Goal: Check status: Check status

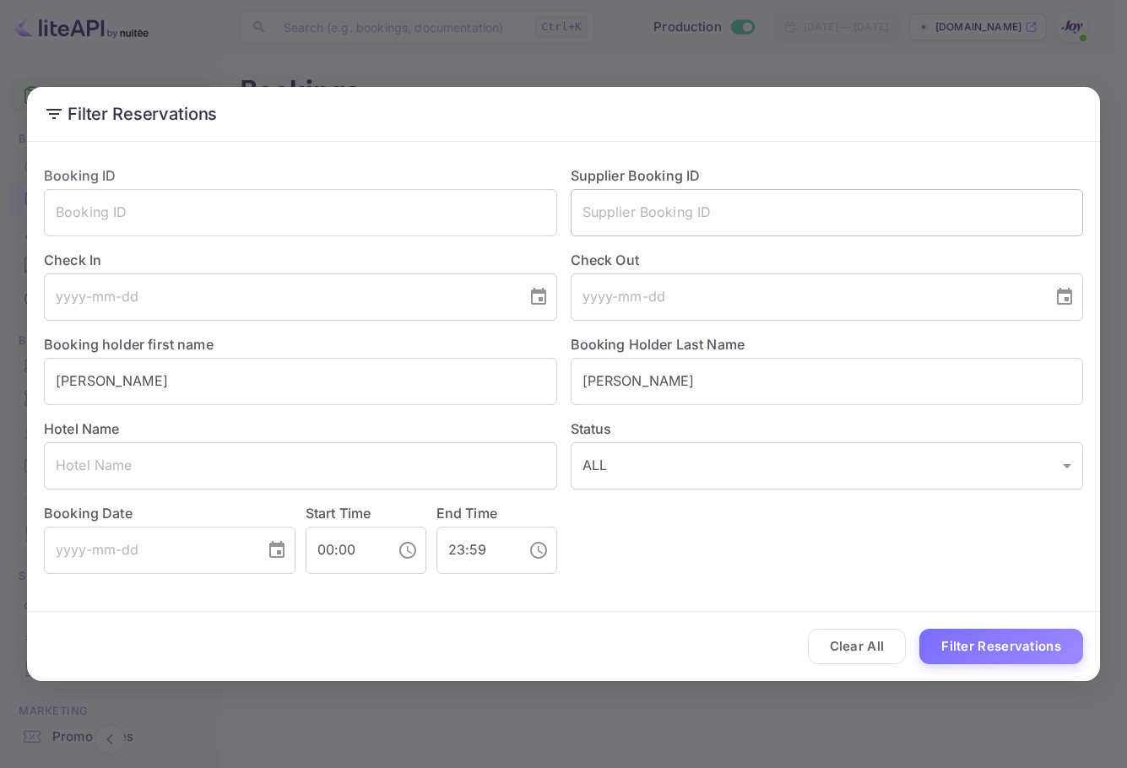
click at [851, 209] on input "text" at bounding box center [826, 212] width 513 height 47
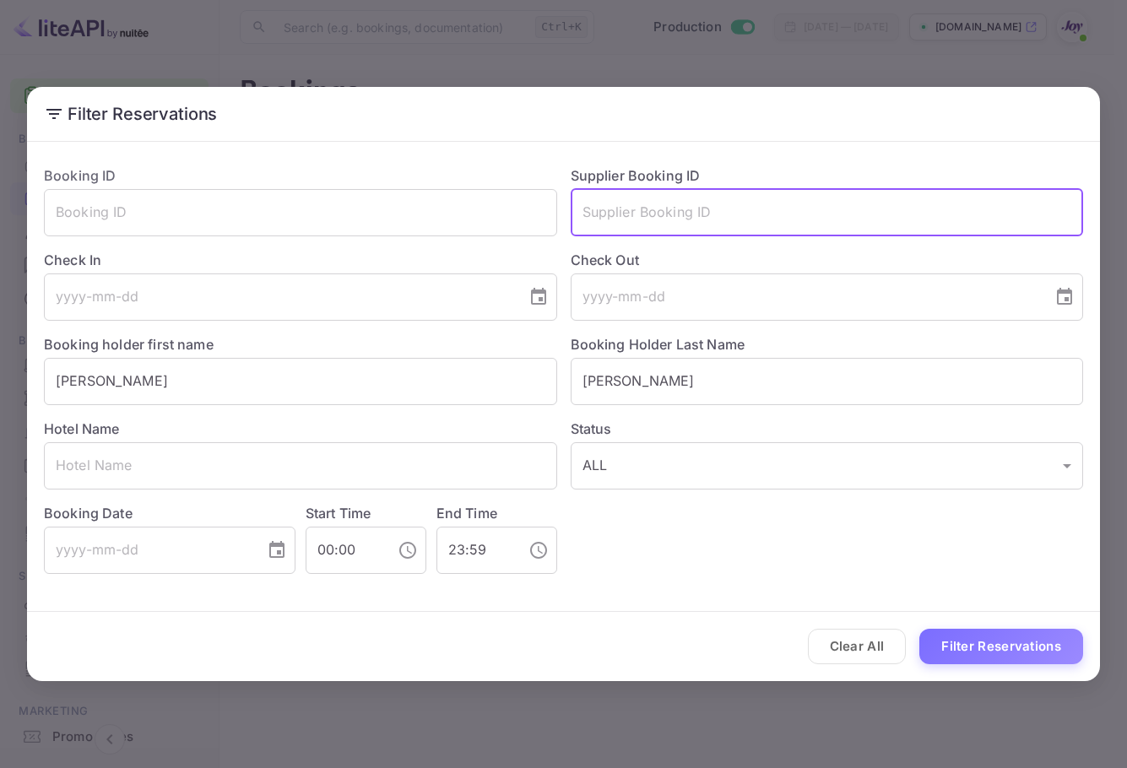
paste input "[PERSON_NAME]"
type input "[PERSON_NAME]"
drag, startPoint x: 659, startPoint y: 383, endPoint x: 538, endPoint y: 381, distance: 121.5
click at [537, 381] on div "Booking ID ​ Supplier Booking ID ​ Check In ​ Check Out ​ Booking holder first …" at bounding box center [556, 363] width 1052 height 422
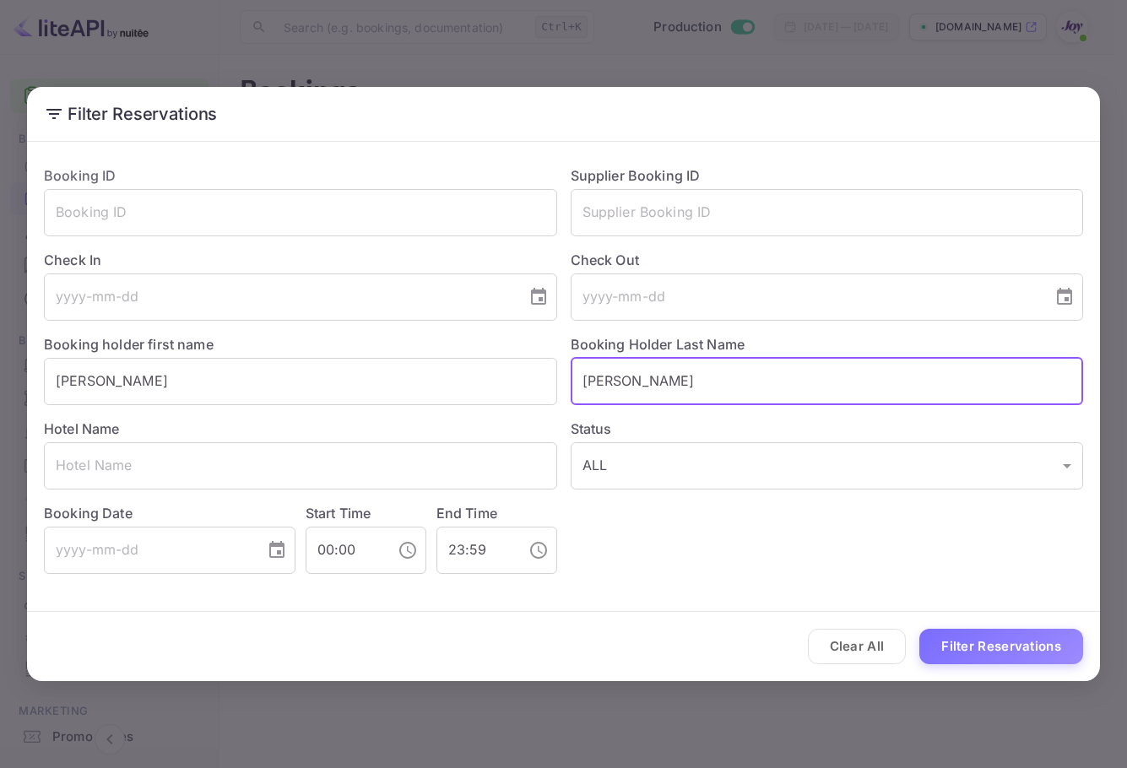
paste input "[PERSON_NAME]"
type input "[PERSON_NAME]"
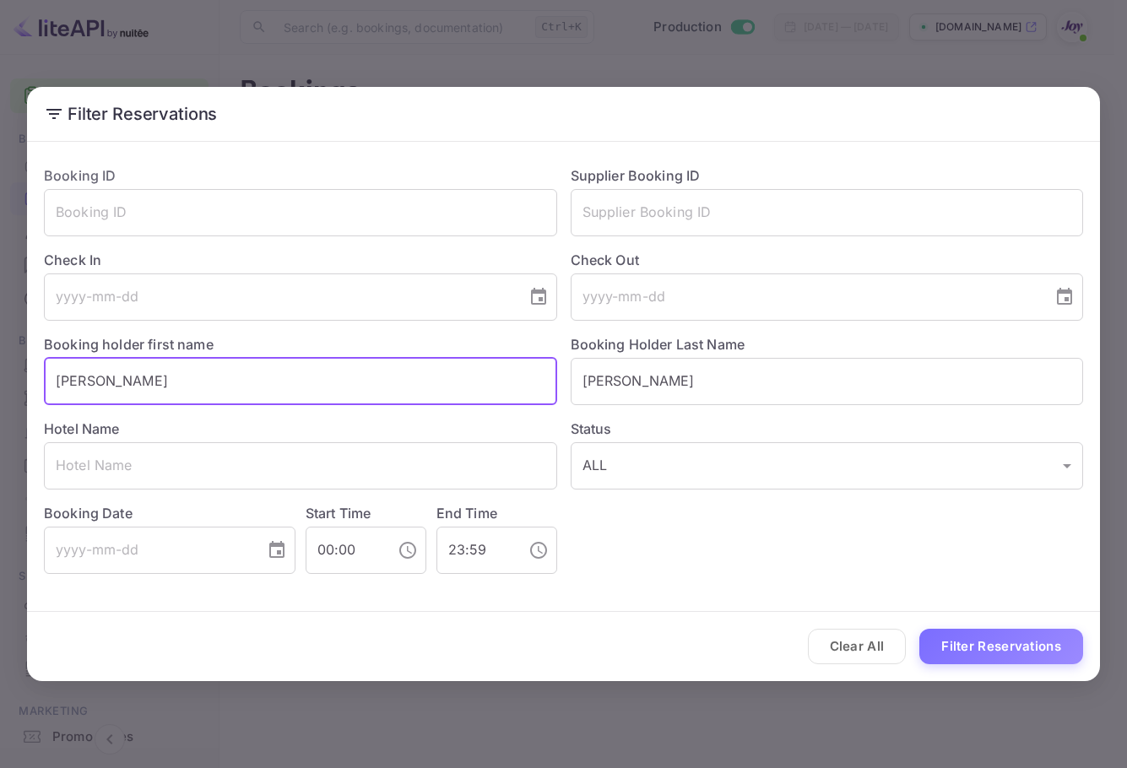
drag, startPoint x: 165, startPoint y: 369, endPoint x: 19, endPoint y: 354, distance: 145.8
click at [16, 358] on div "Filter Reservations Booking ID ​ Supplier Booking ID ​ Check In ​ Check Out ​ B…" at bounding box center [563, 384] width 1127 height 768
click at [1002, 657] on button "Filter Reservations" at bounding box center [1001, 647] width 164 height 36
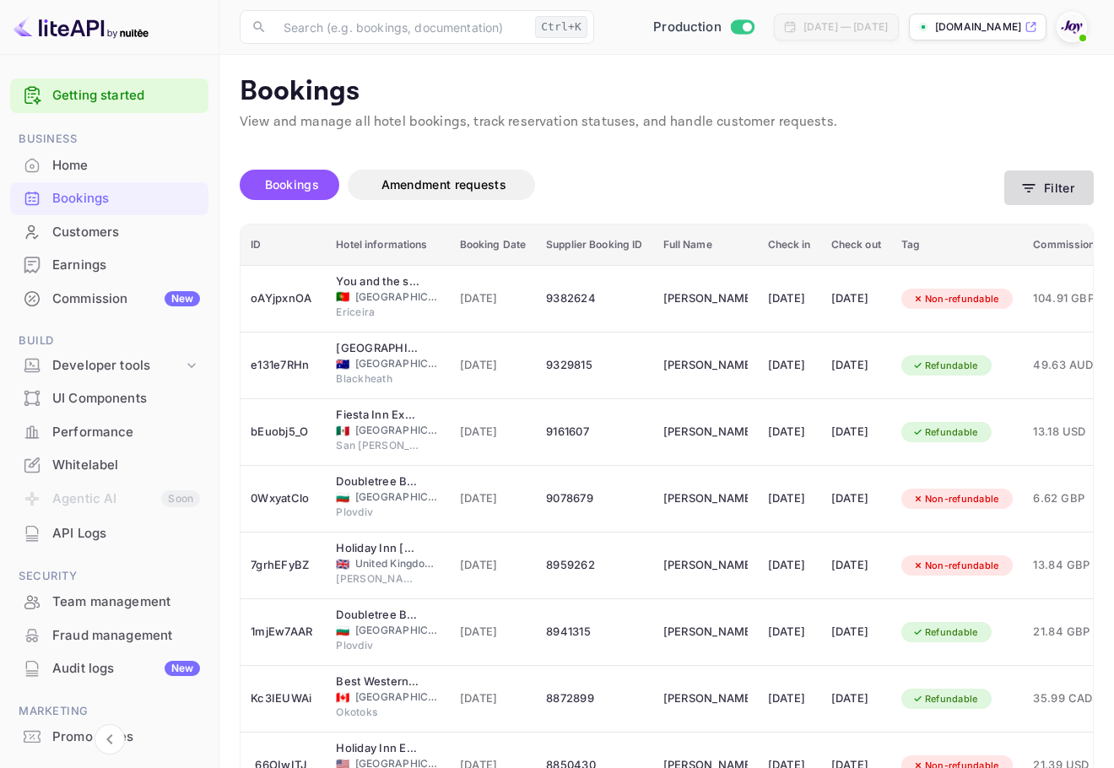
click at [1029, 186] on icon "button" at bounding box center [1028, 188] width 17 height 17
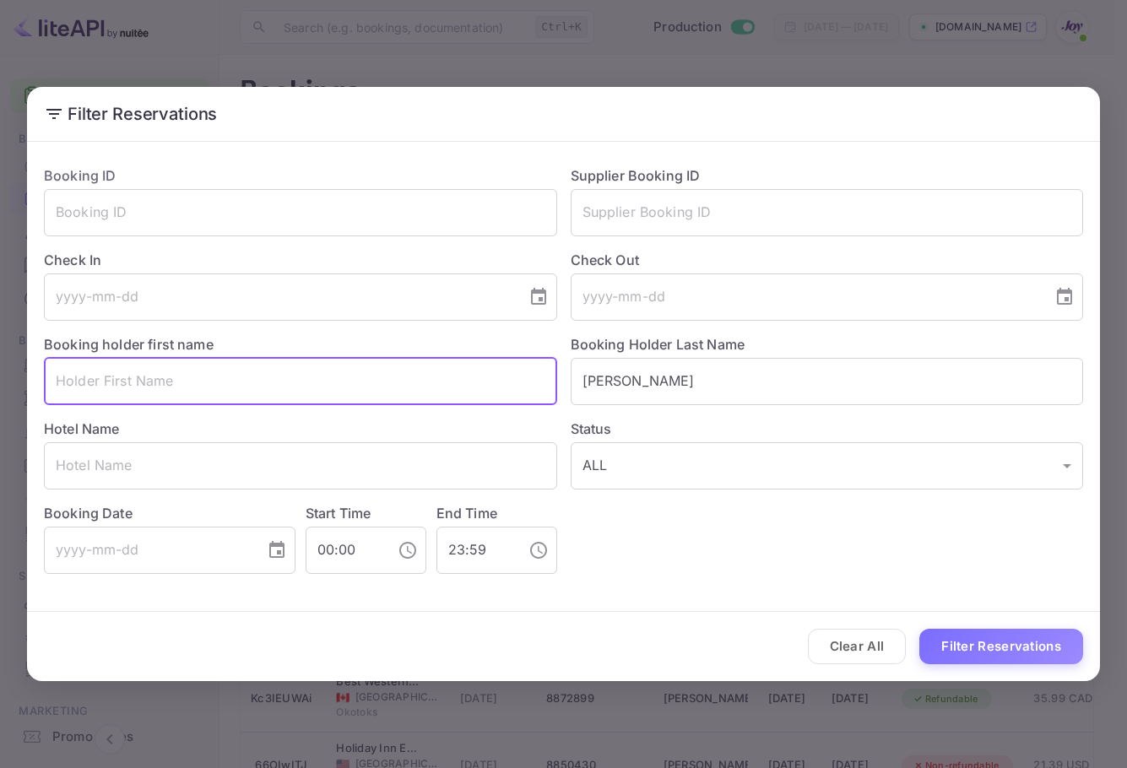
click at [294, 367] on input "text" at bounding box center [300, 381] width 513 height 47
paste input "[PERSON_NAME]"
type input "[PERSON_NAME]"
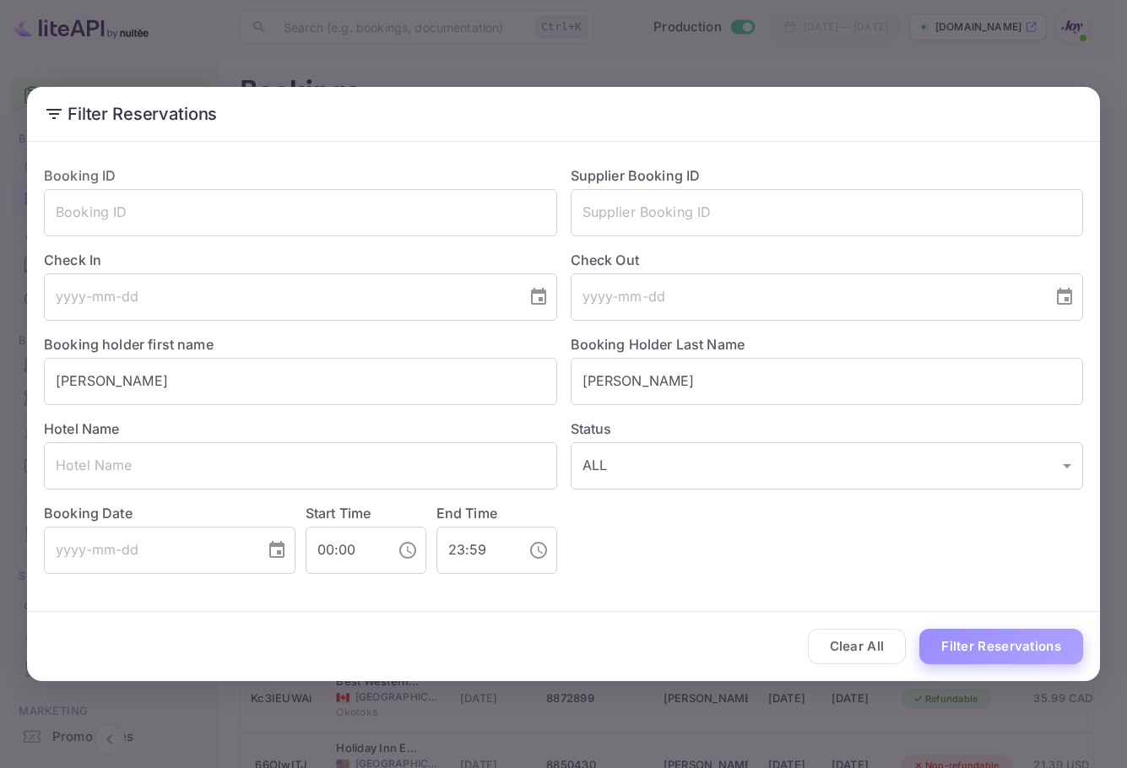
click at [989, 633] on button "Filter Reservations" at bounding box center [1001, 647] width 164 height 36
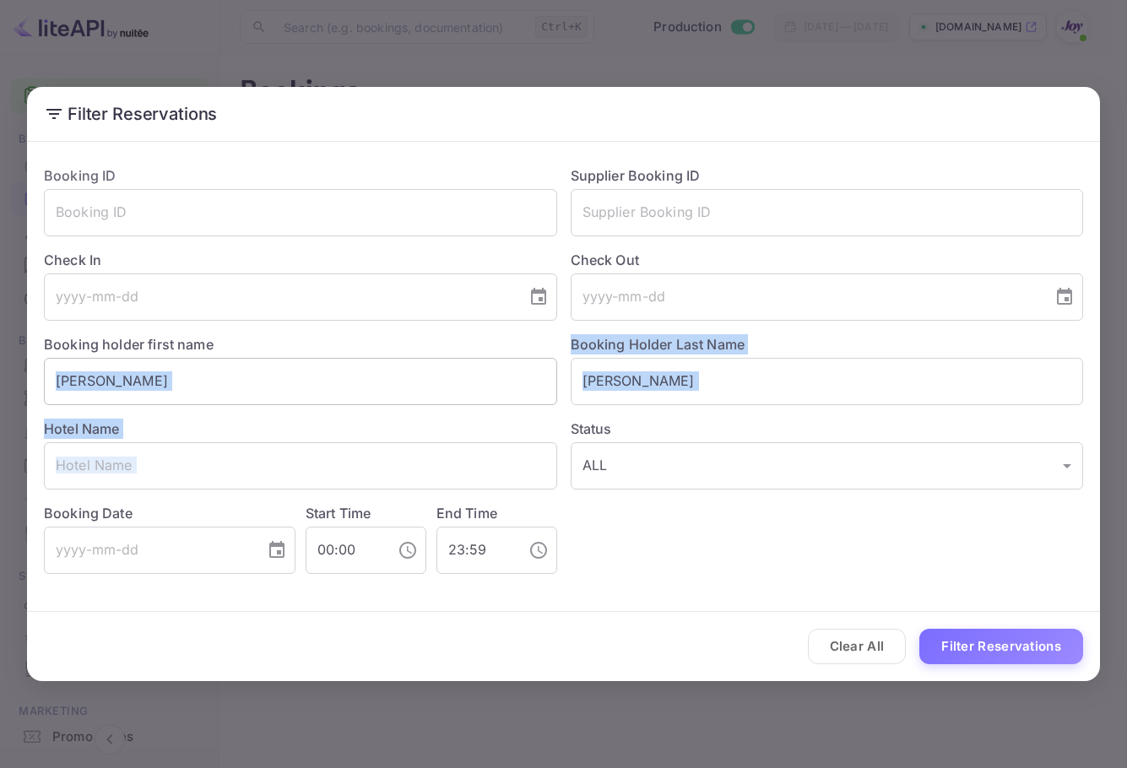
drag, startPoint x: 712, startPoint y: 406, endPoint x: 500, endPoint y: 373, distance: 215.2
click at [500, 373] on div "Booking ID ​ Supplier Booking ID ​ Check In ​ Check Out ​ Booking holder first …" at bounding box center [556, 363] width 1052 height 422
click at [627, 372] on input "[PERSON_NAME]" at bounding box center [826, 381] width 513 height 47
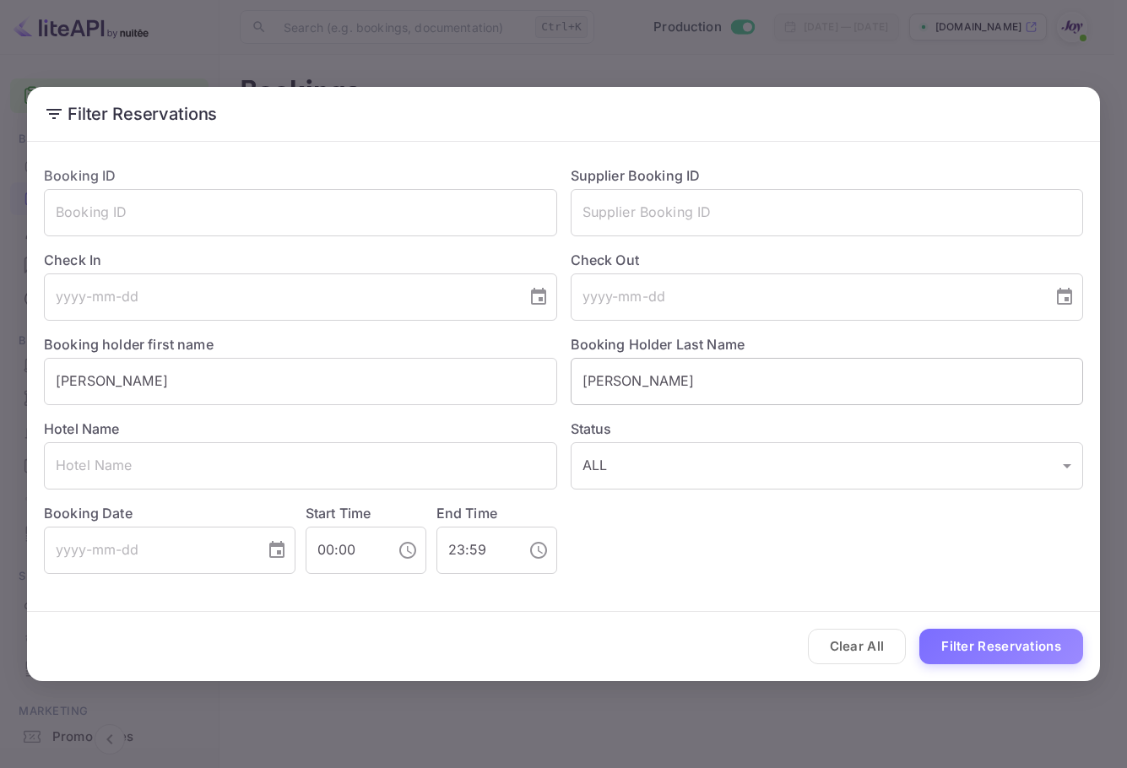
click at [627, 372] on input "[PERSON_NAME]" at bounding box center [826, 381] width 513 height 47
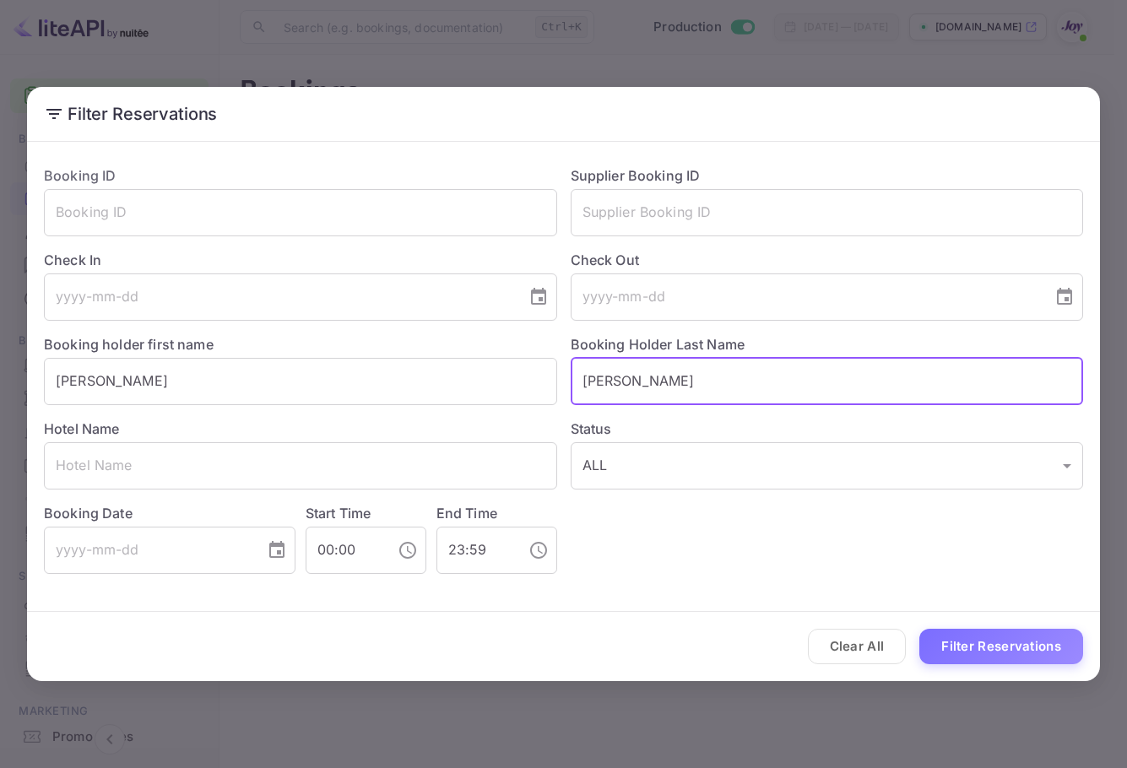
click at [627, 372] on input "[PERSON_NAME]" at bounding box center [826, 381] width 513 height 47
click at [962, 636] on button "Filter Reservations" at bounding box center [1001, 647] width 164 height 36
click at [582, 379] on input "[PERSON_NAME]" at bounding box center [826, 381] width 513 height 47
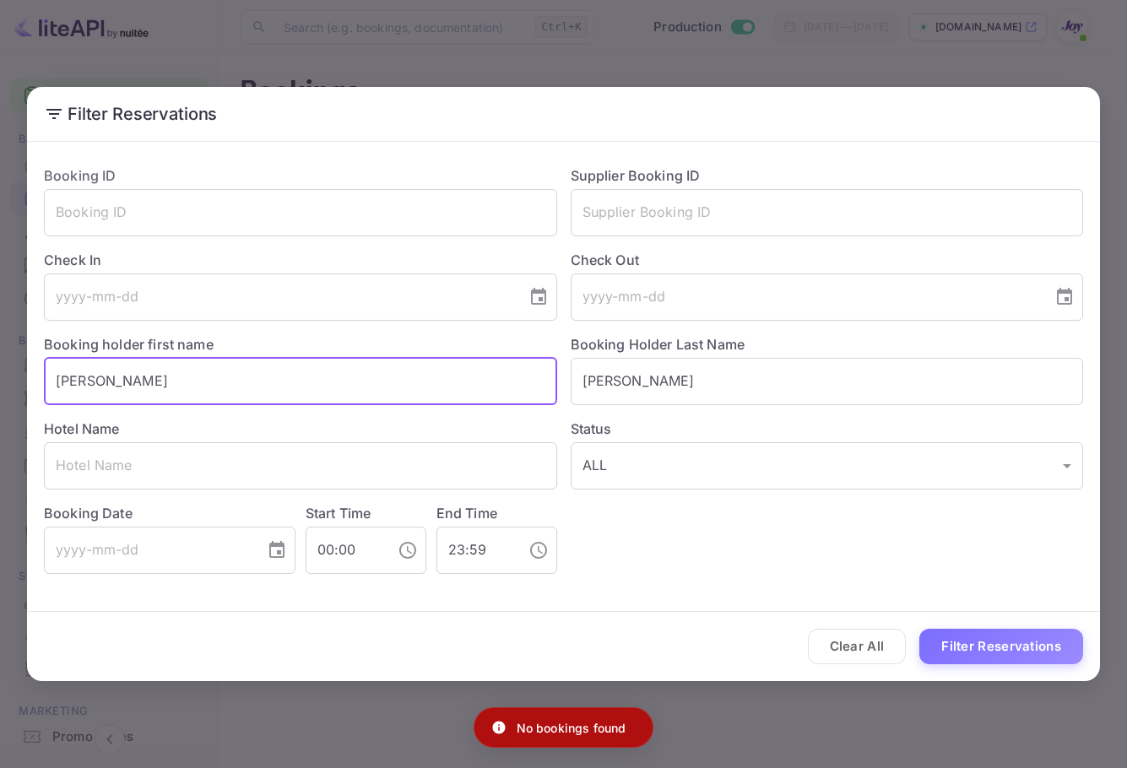
drag, startPoint x: 361, startPoint y: 387, endPoint x: 8, endPoint y: 359, distance: 353.8
click at [9, 360] on div "Filter Reservations Booking ID ​ Supplier Booking ID ​ Check In ​ Check Out ​ B…" at bounding box center [563, 384] width 1127 height 768
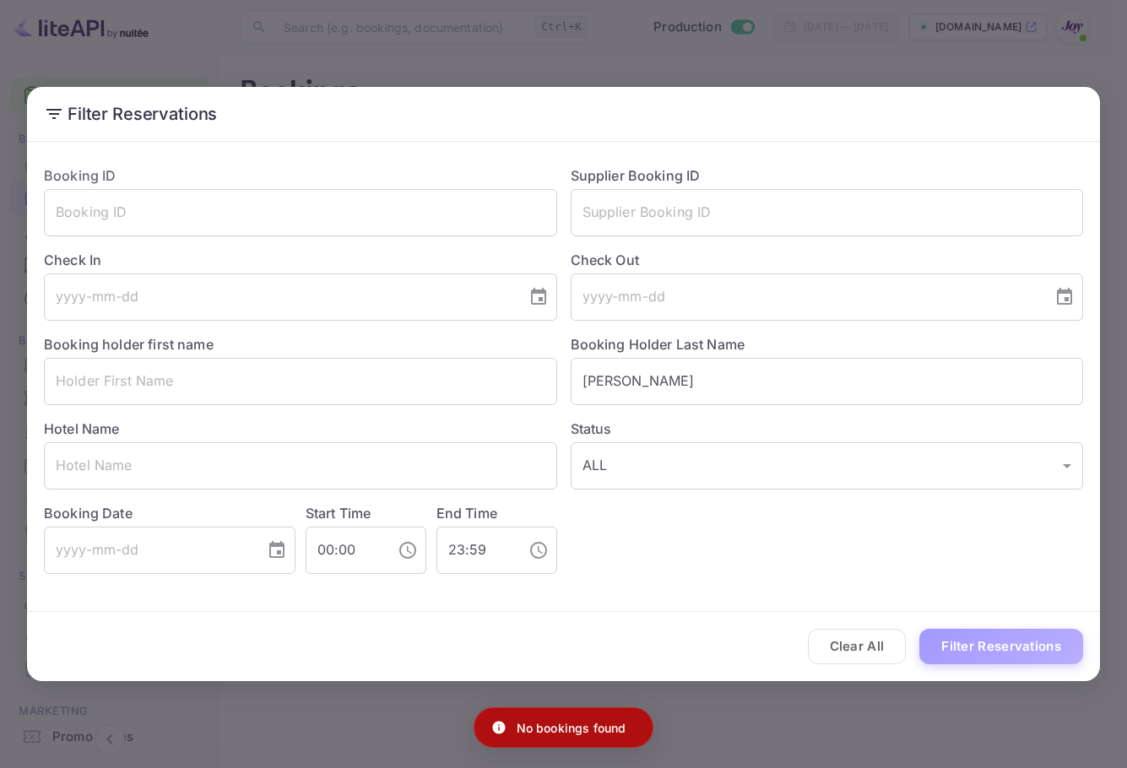
drag, startPoint x: 1037, startPoint y: 651, endPoint x: 1064, endPoint y: 636, distance: 30.6
click at [1037, 650] on button "Filter Reservations" at bounding box center [1001, 647] width 164 height 36
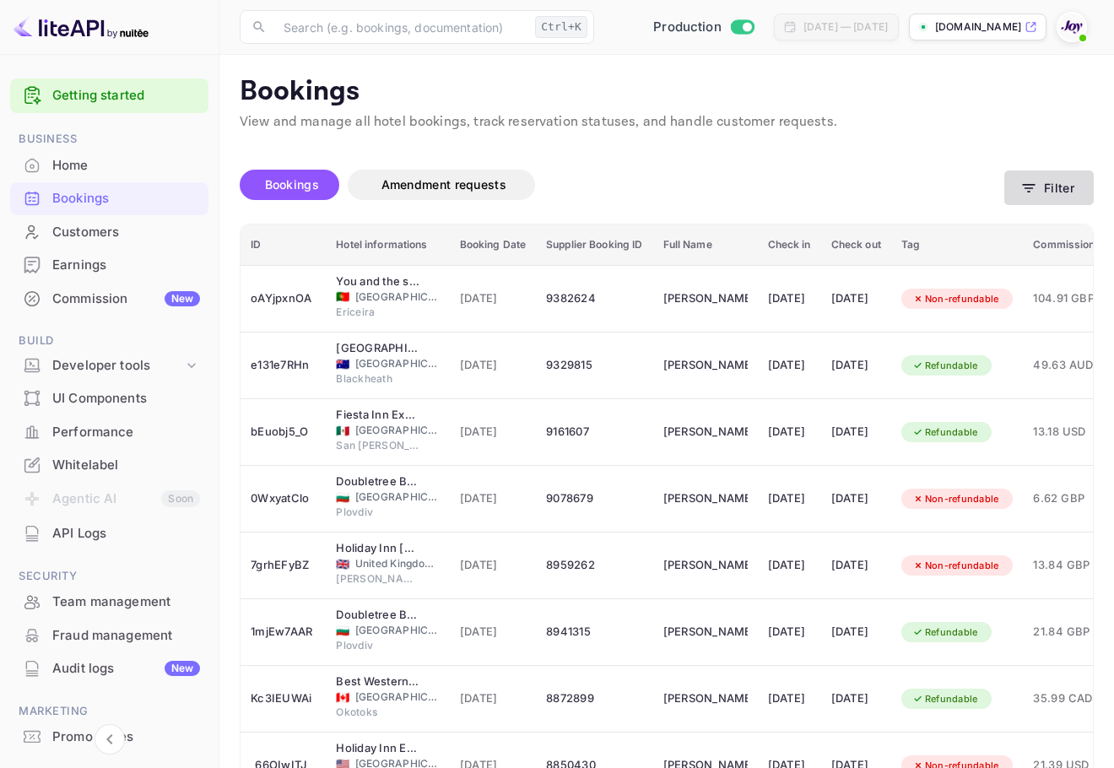
click at [1073, 193] on button "Filter" at bounding box center [1048, 187] width 89 height 35
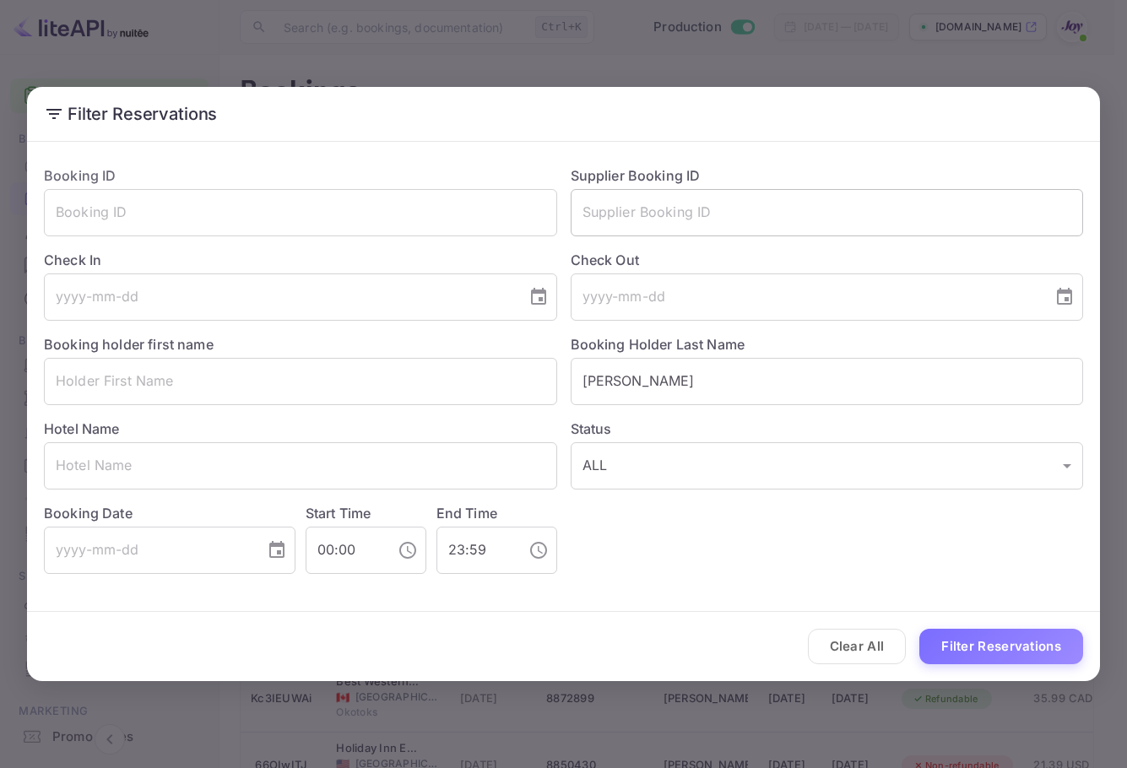
click at [642, 205] on input "text" at bounding box center [826, 212] width 513 height 47
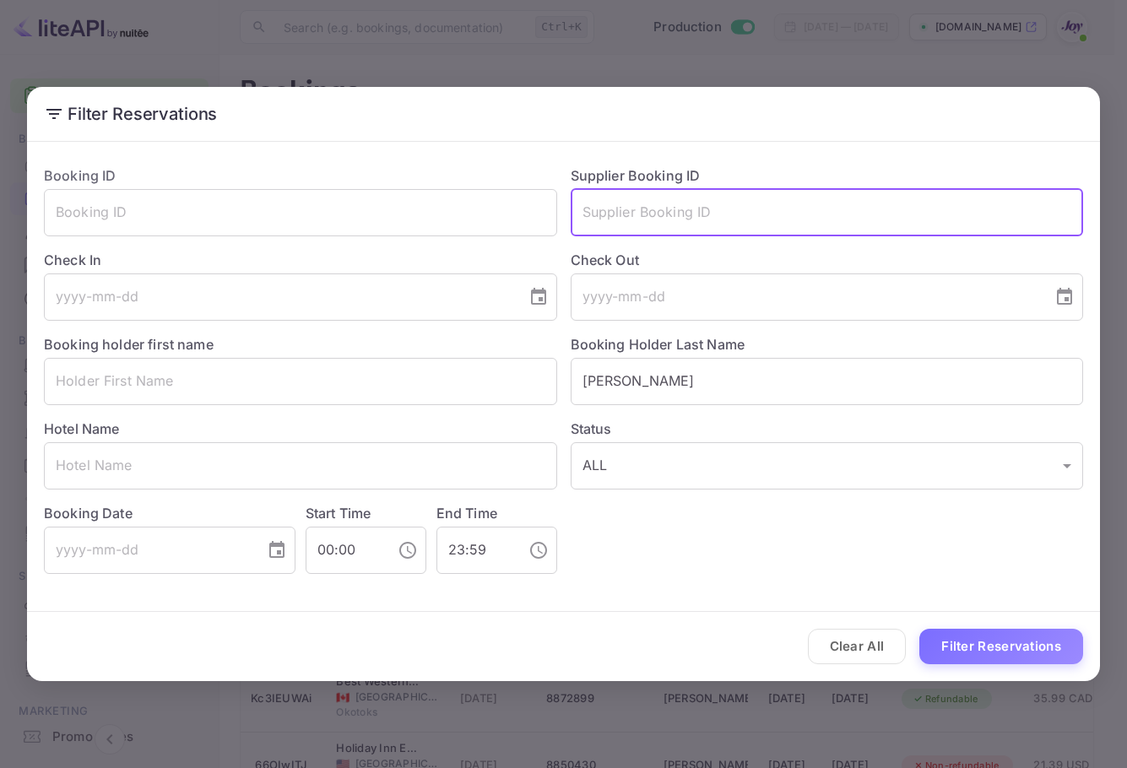
paste input "9304293"
type input "9304293"
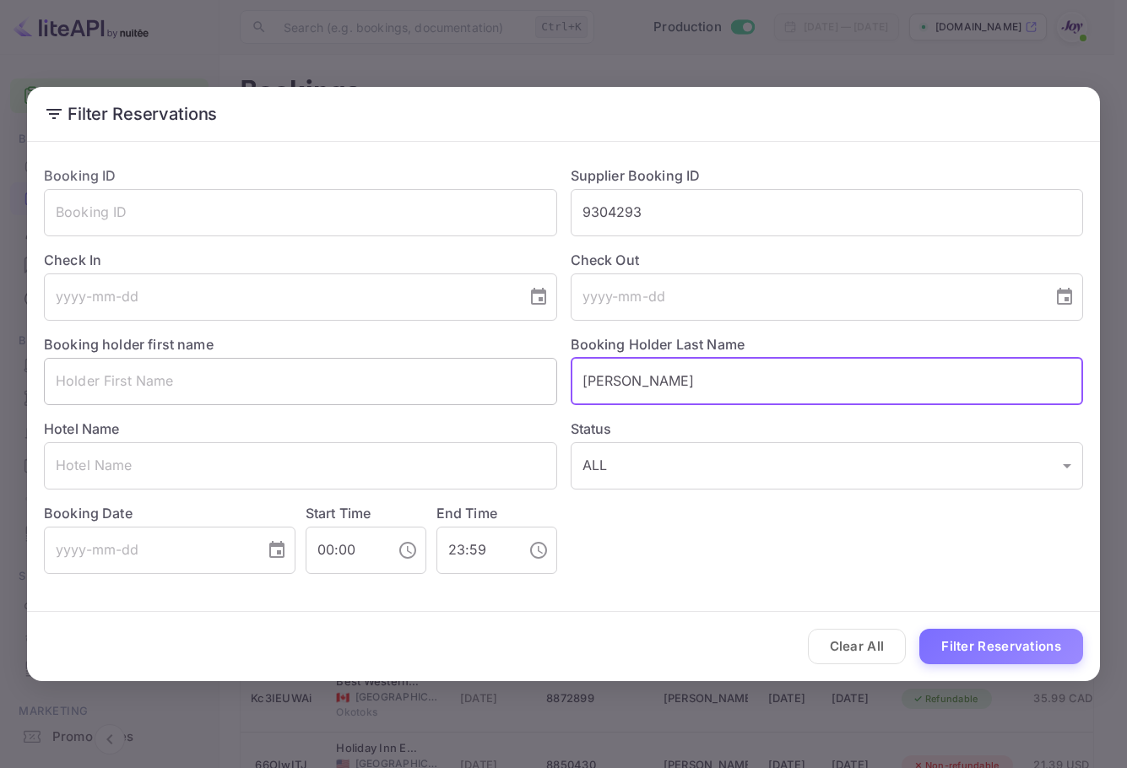
drag, startPoint x: 640, startPoint y: 382, endPoint x: 440, endPoint y: 392, distance: 200.2
click at [440, 392] on div "Booking ID ​ Supplier Booking ID 9304293 ​ Check In ​ Check Out ​ Booking holde…" at bounding box center [556, 363] width 1052 height 422
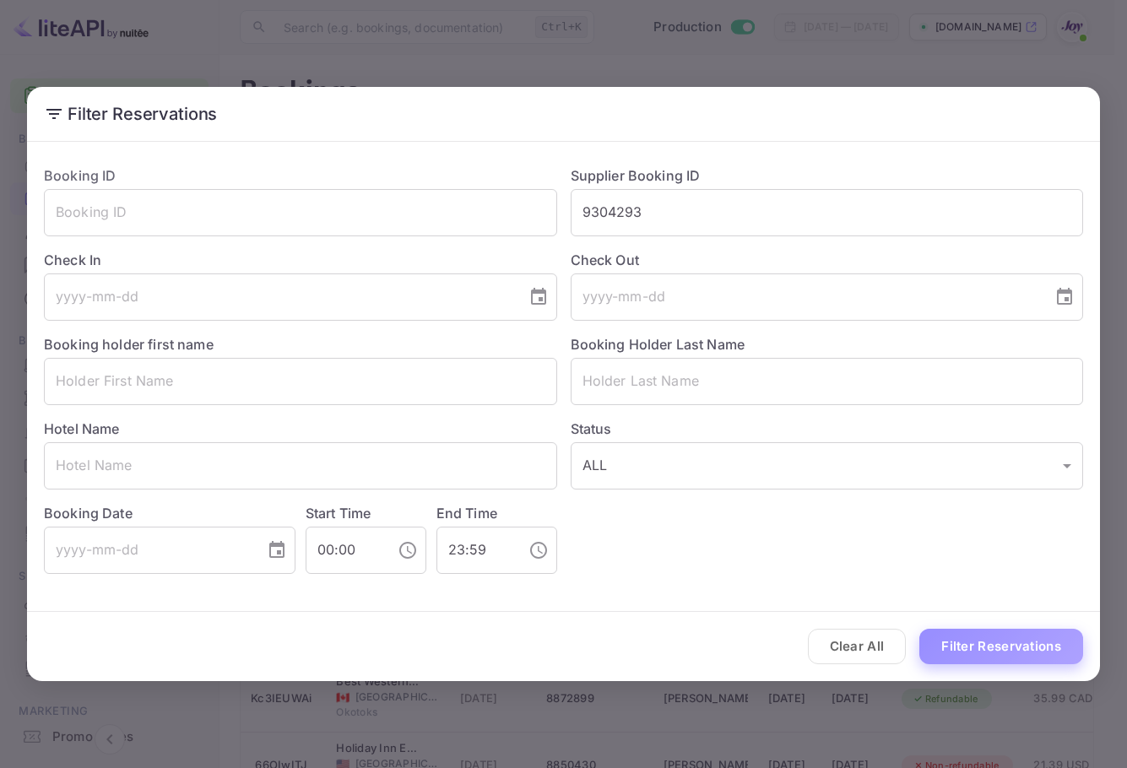
click at [1052, 651] on button "Filter Reservations" at bounding box center [1001, 647] width 164 height 36
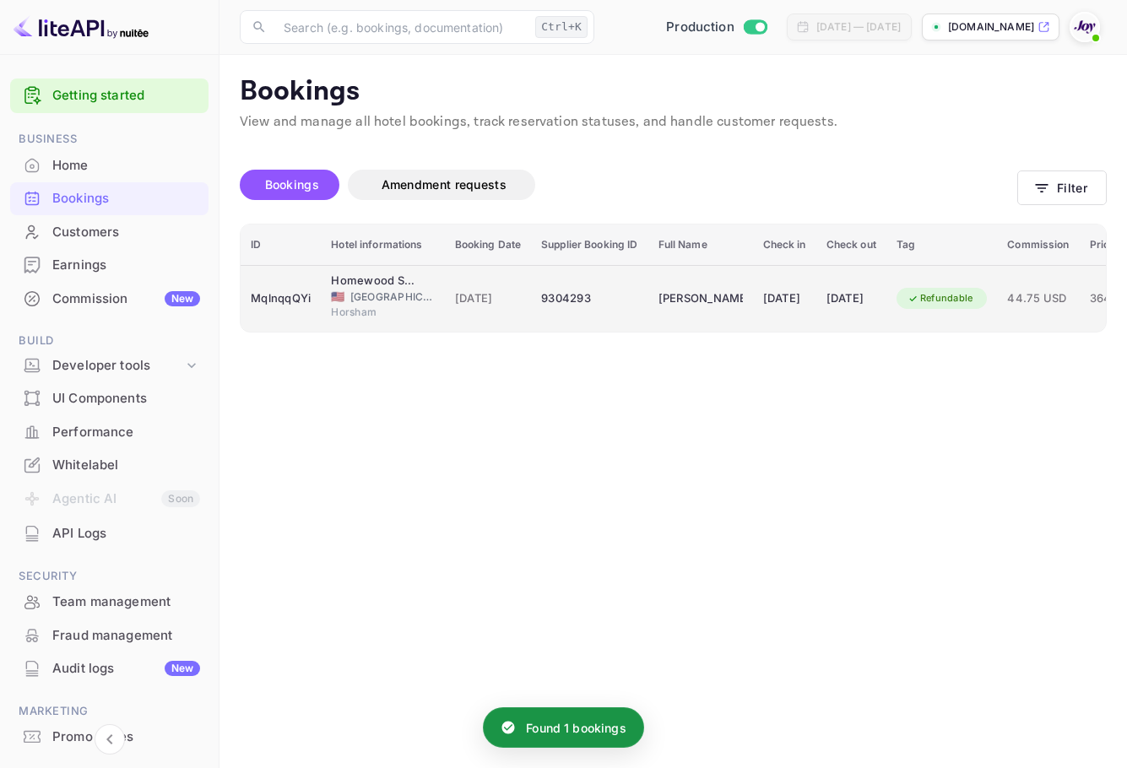
click at [665, 301] on div "[PERSON_NAME]" at bounding box center [700, 298] width 84 height 27
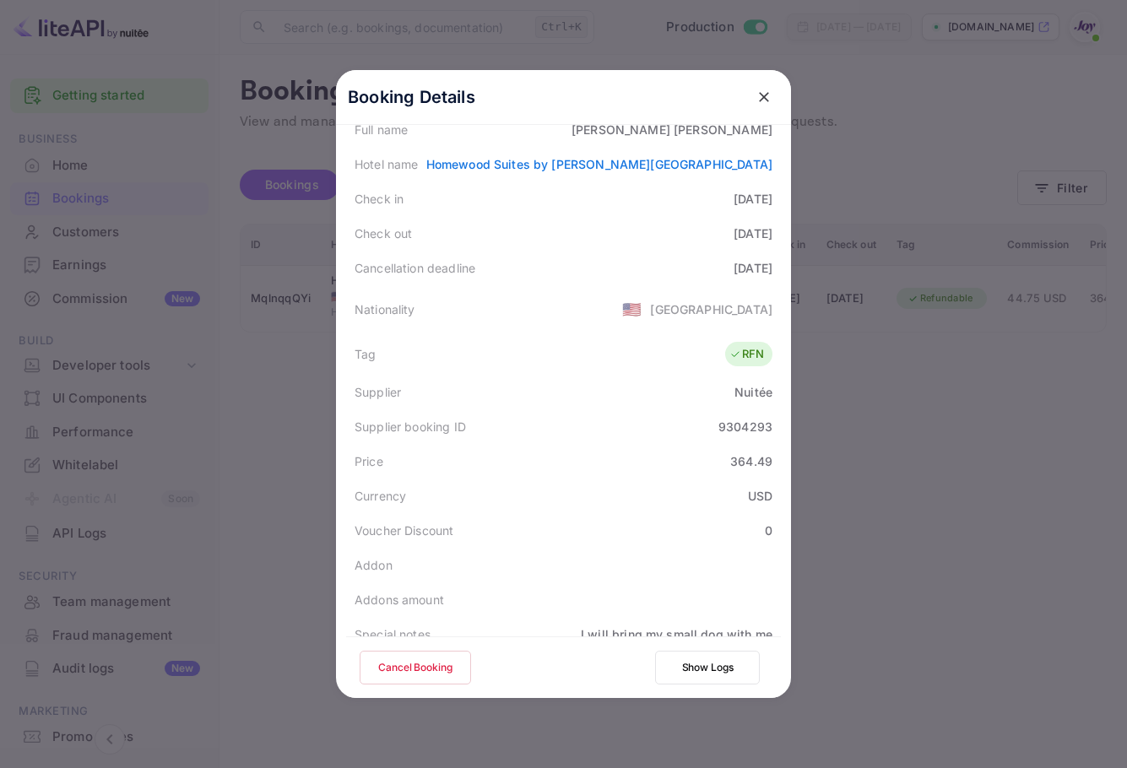
scroll to position [375, 0]
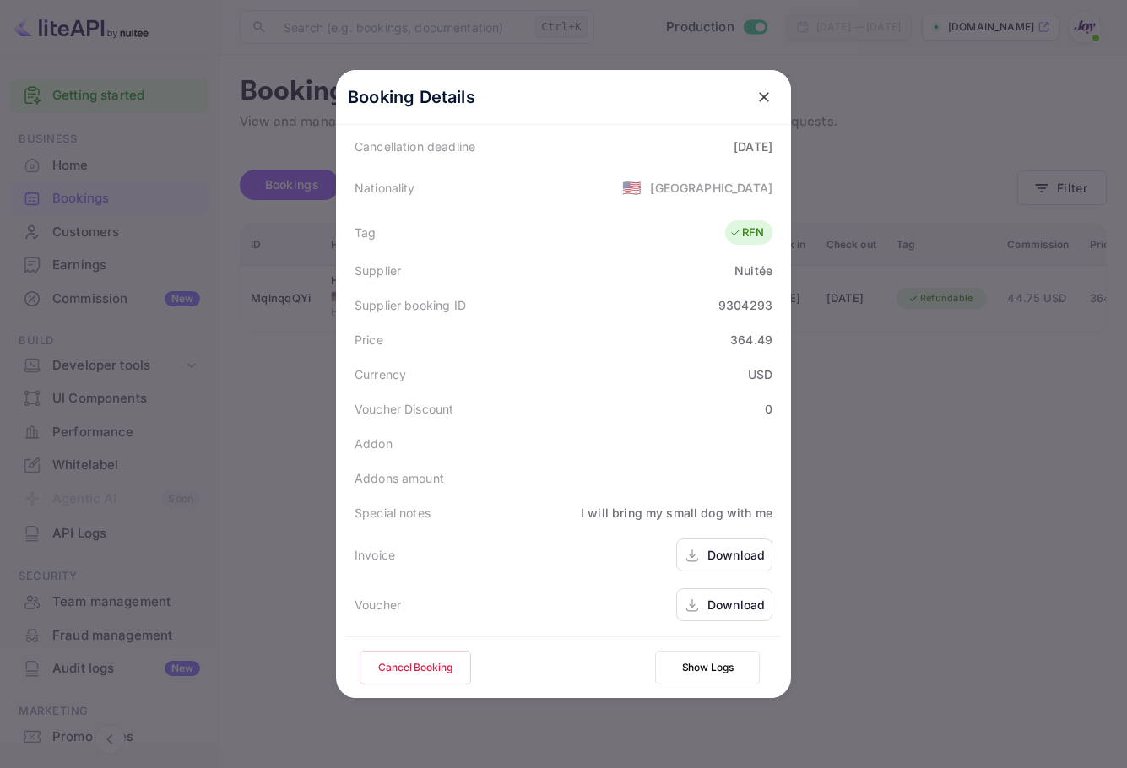
click at [715, 612] on div "Download" at bounding box center [735, 605] width 57 height 18
